Goal: Information Seeking & Learning: Learn about a topic

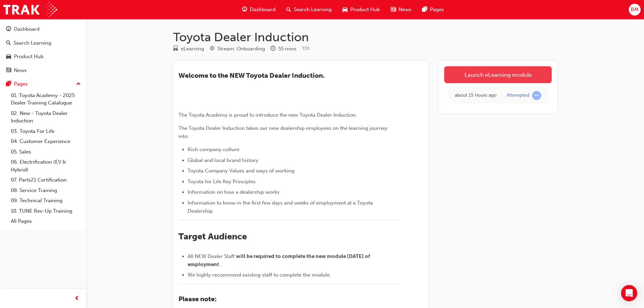
click at [477, 76] on link "Launch eLearning module" at bounding box center [497, 74] width 107 height 17
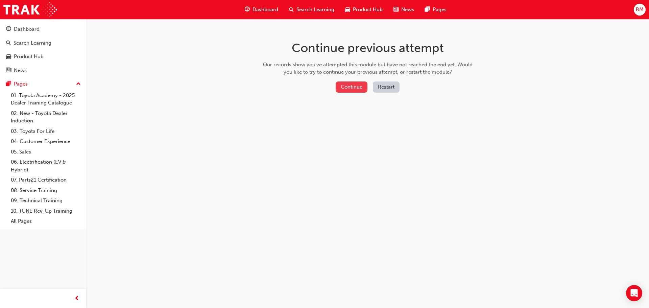
click at [347, 86] on button "Continue" at bounding box center [352, 86] width 32 height 11
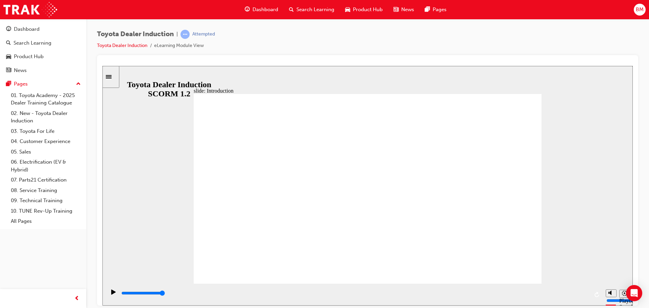
type input "9100"
